Goal: Task Accomplishment & Management: Use online tool/utility

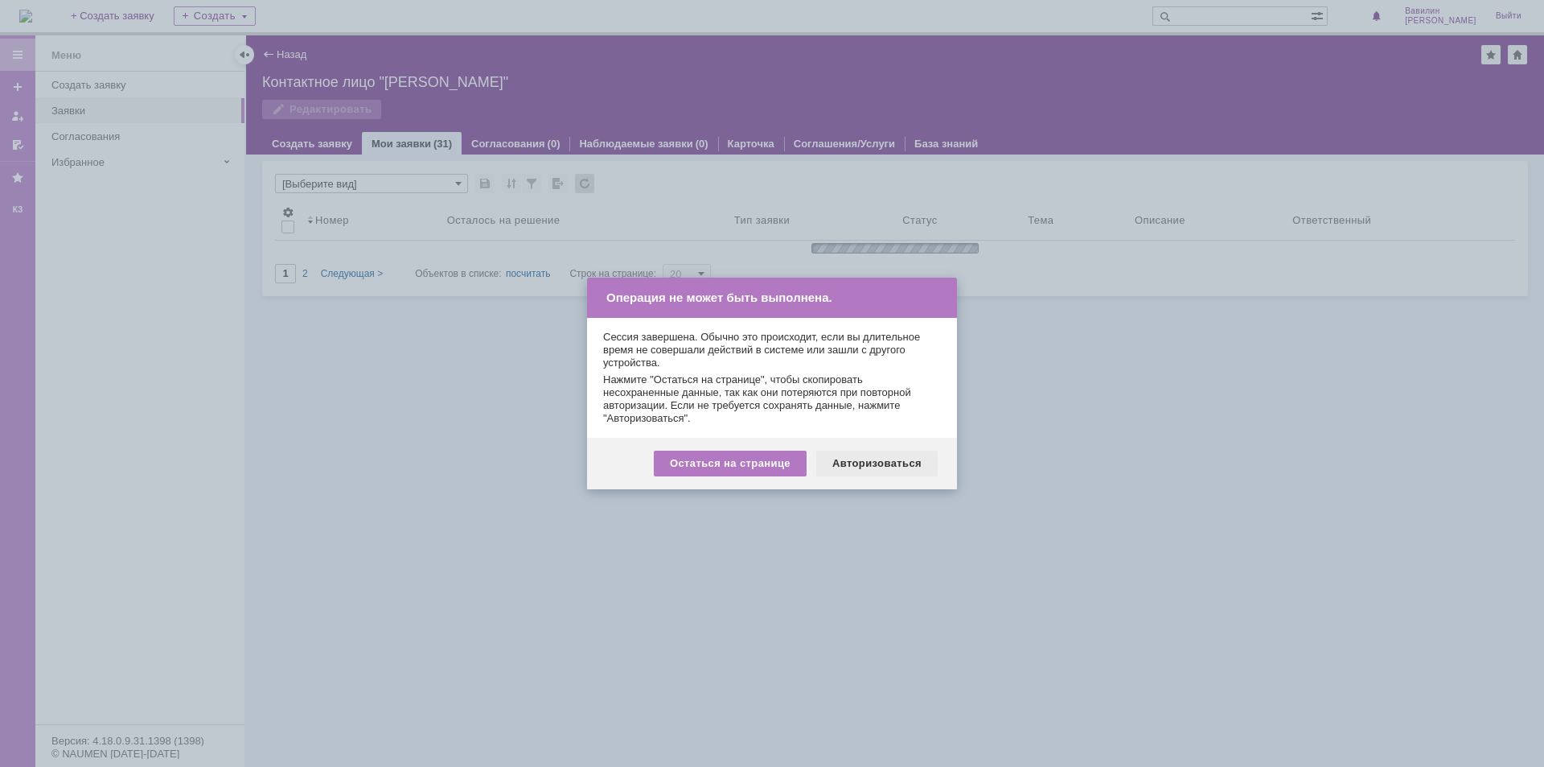
click at [886, 463] on div "Авторизоваться" at bounding box center [876, 463] width 121 height 26
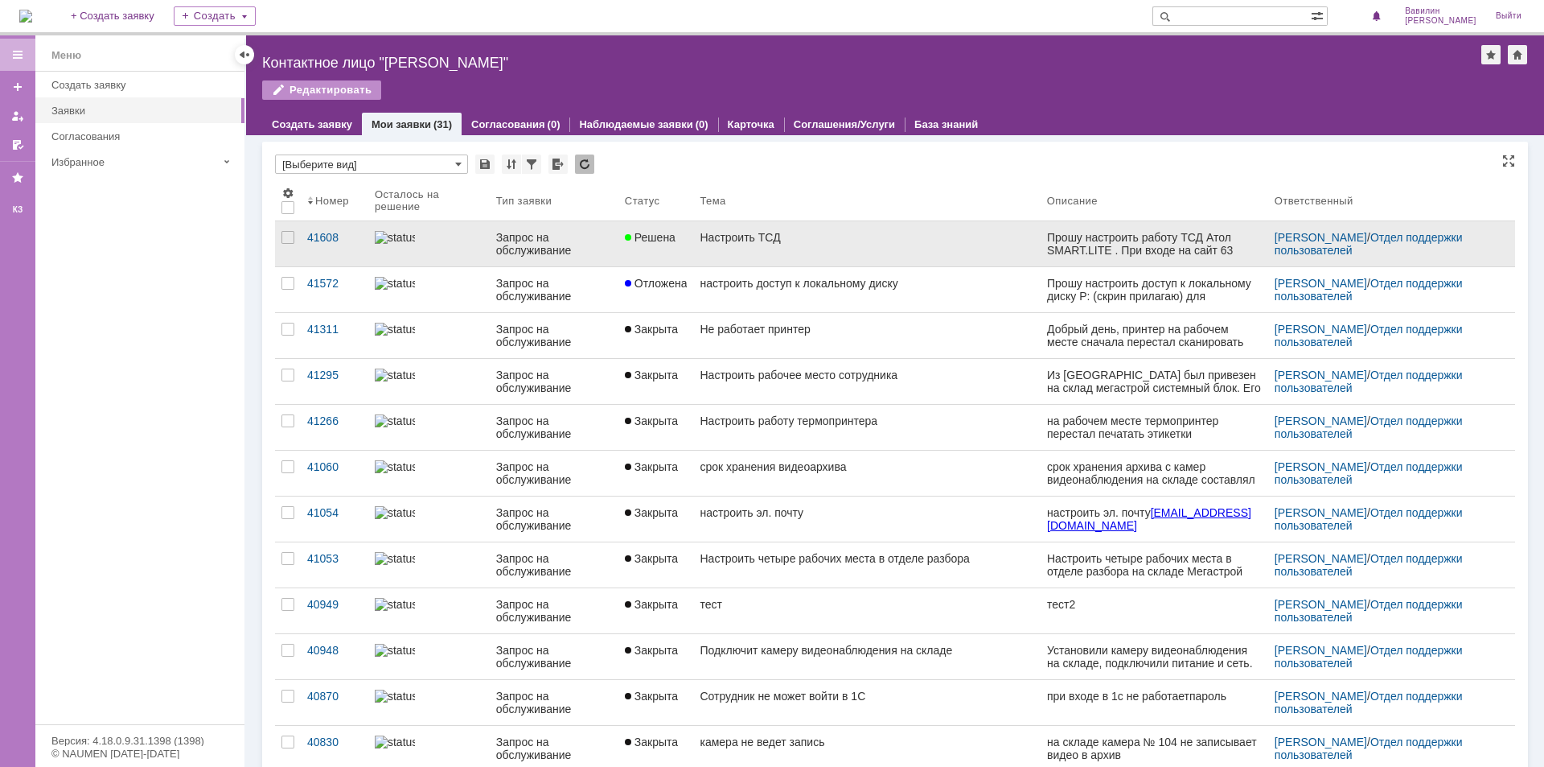
click at [515, 241] on div "Запрос на обслуживание" at bounding box center [554, 244] width 116 height 26
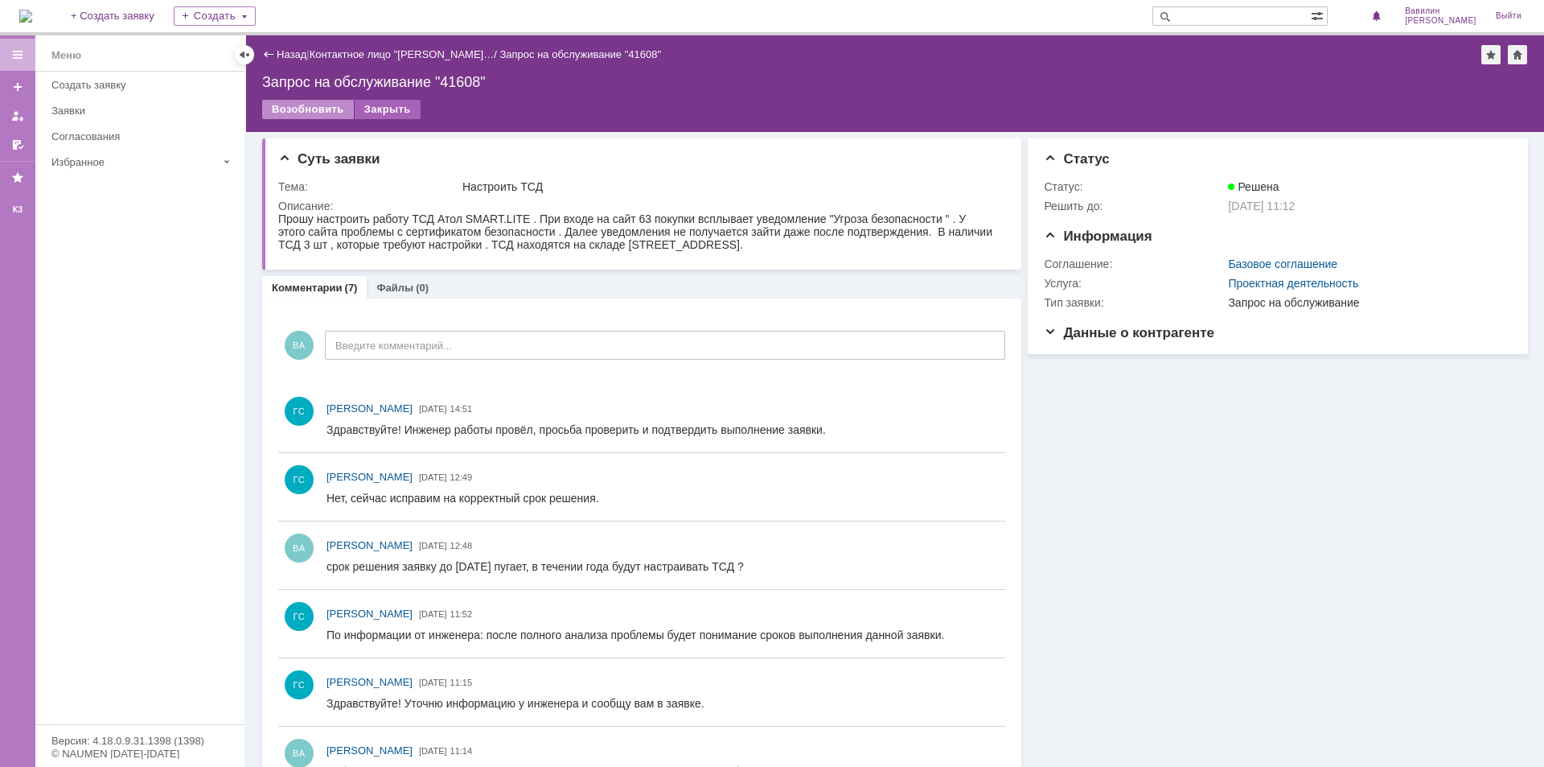
click at [389, 105] on div "Закрыть" at bounding box center [388, 109] width 66 height 19
